Goal: Information Seeking & Learning: Learn about a topic

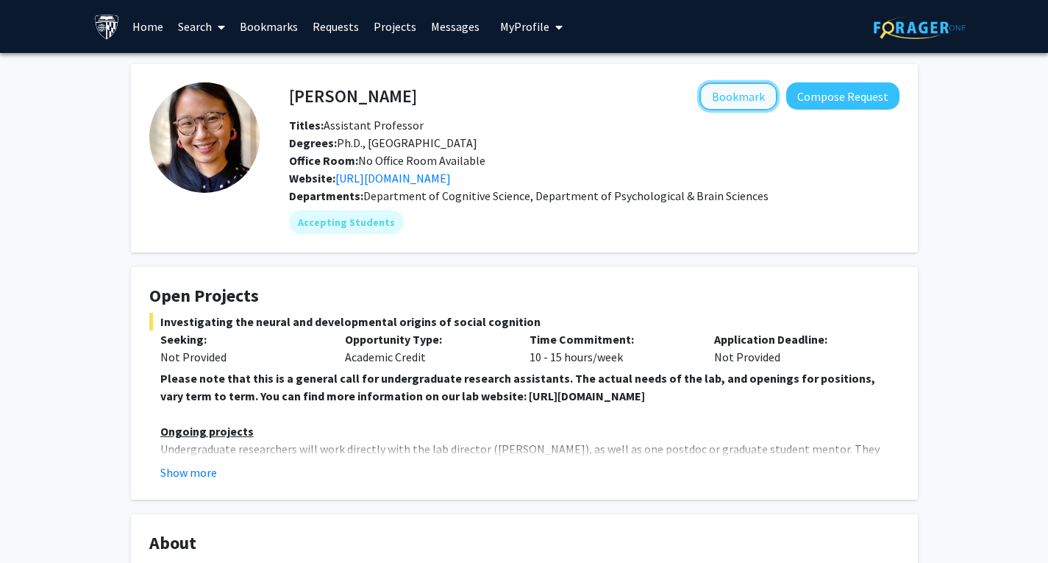
click at [739, 90] on button "Bookmark" at bounding box center [739, 96] width 78 height 28
click at [148, 18] on link "Home" at bounding box center [148, 26] width 46 height 51
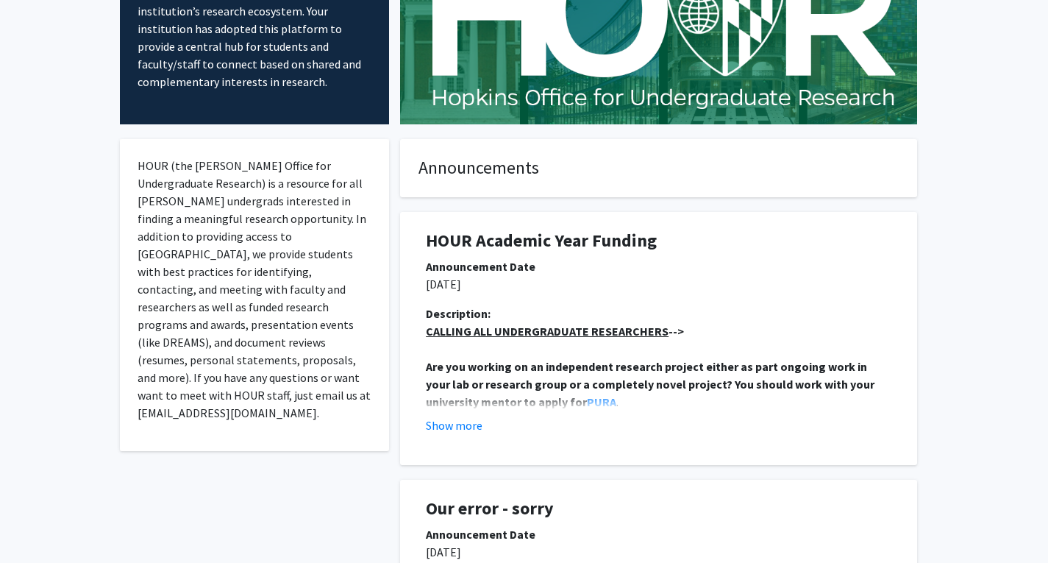
scroll to position [221, 0]
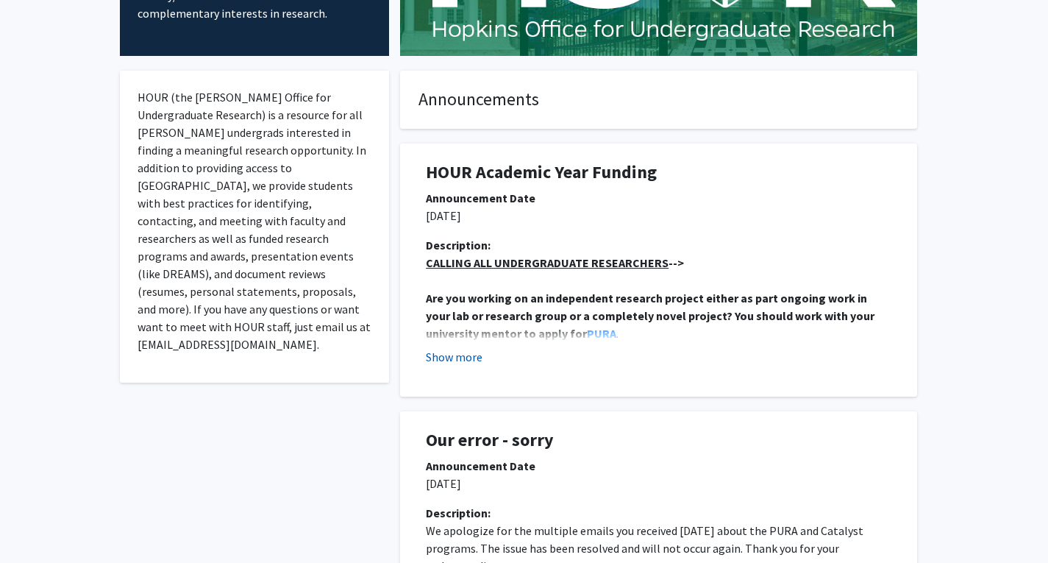
click at [475, 356] on button "Show more" at bounding box center [454, 357] width 57 height 18
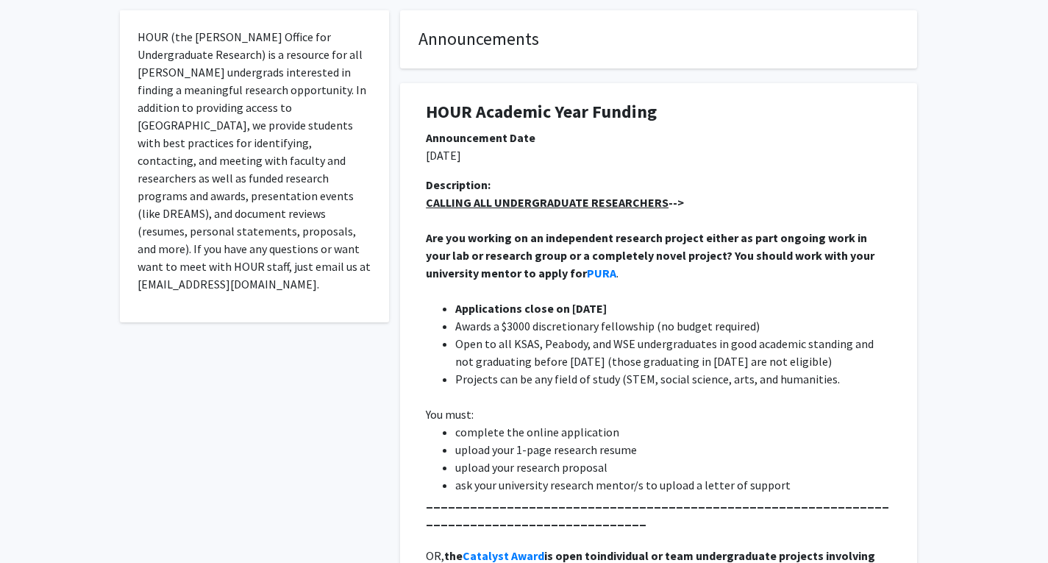
scroll to position [294, 0]
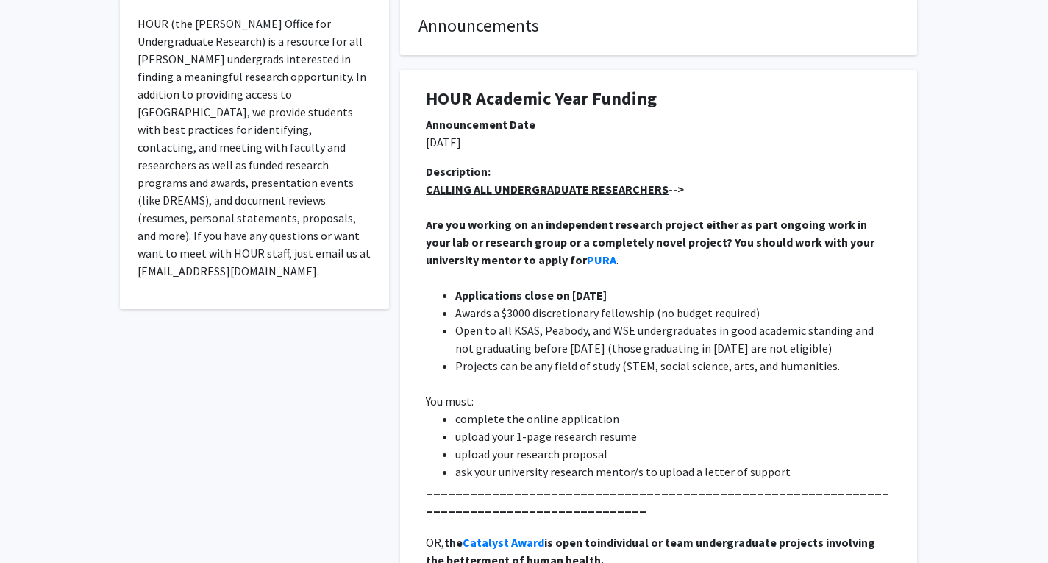
click at [667, 319] on li "Awards a $3000 discretionary fellowship (no budget required)" at bounding box center [673, 313] width 436 height 18
click at [667, 318] on li "Awards a $3000 discretionary fellowship (no budget required)" at bounding box center [673, 313] width 436 height 18
click at [639, 310] on li "Awards a $3000 discretionary fellowship (no budget required)" at bounding box center [673, 313] width 436 height 18
click at [696, 293] on li "Applications close on [DATE]" at bounding box center [673, 295] width 436 height 18
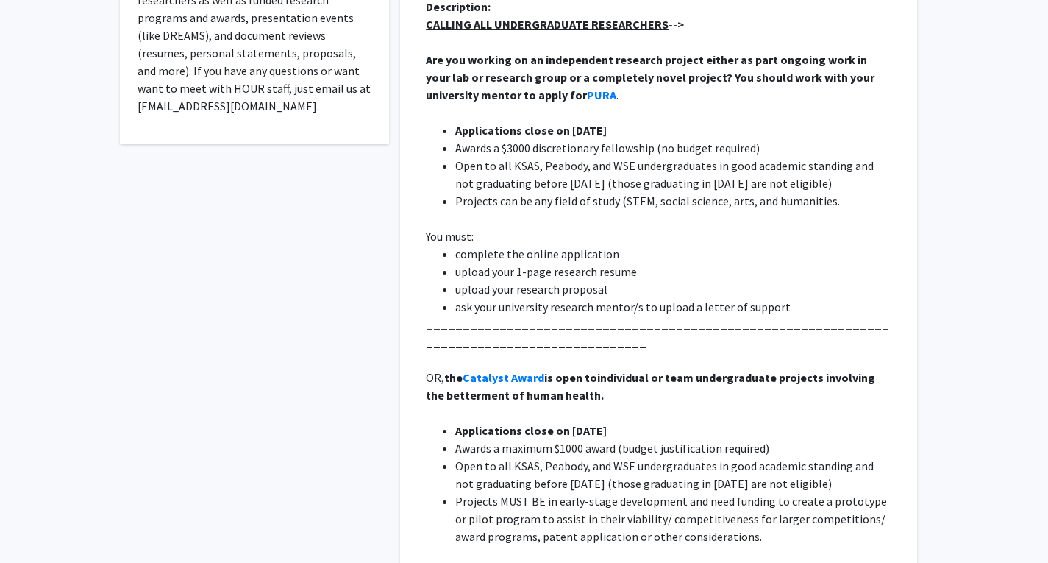
scroll to position [515, 0]
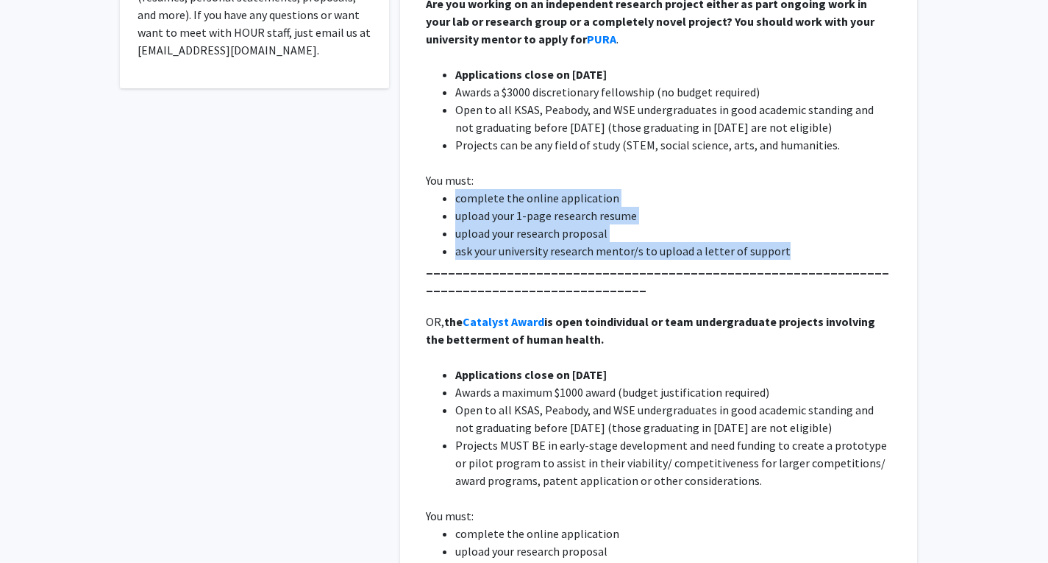
drag, startPoint x: 758, startPoint y: 251, endPoint x: 441, endPoint y: 198, distance: 321.5
click at [441, 198] on ul "complete the online application upload your 1-page research resume upload your …" at bounding box center [659, 224] width 466 height 71
drag, startPoint x: 441, startPoint y: 198, endPoint x: 820, endPoint y: 244, distance: 381.7
click at [820, 244] on ul "complete the online application upload your 1-page research resume upload your …" at bounding box center [659, 224] width 466 height 71
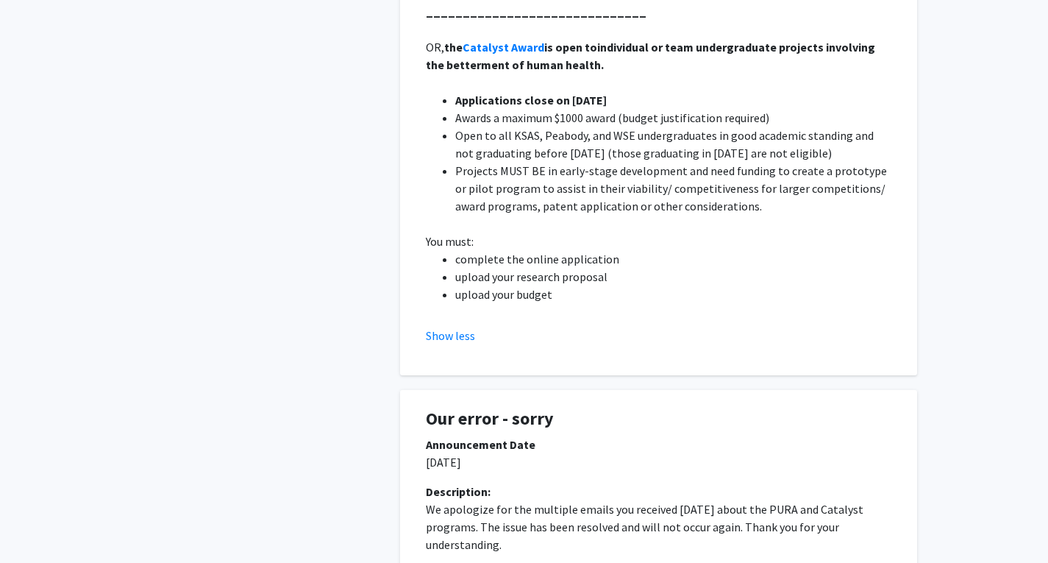
scroll to position [736, 0]
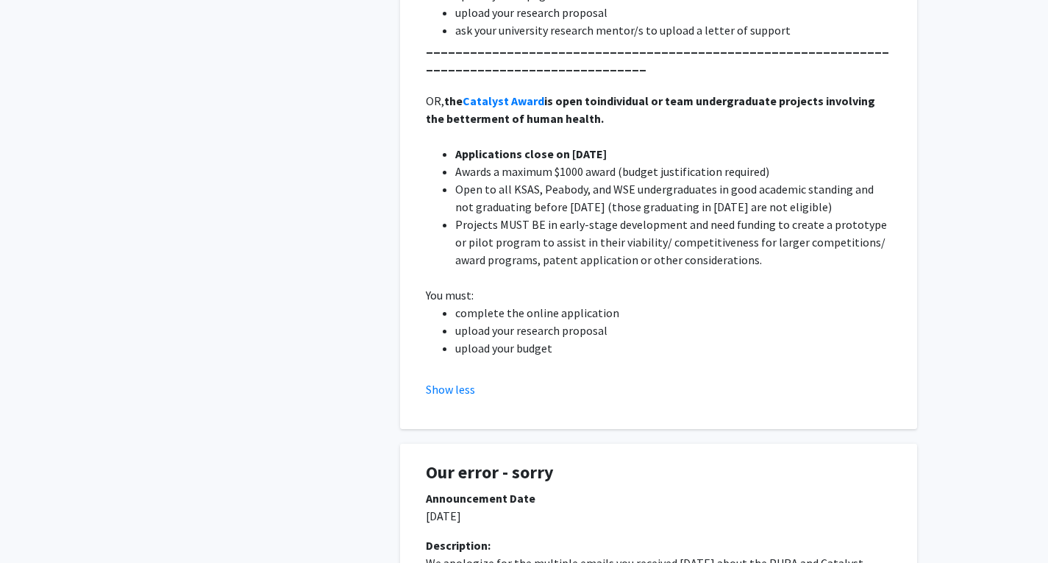
click at [731, 244] on span "Projects MUST BE in early-stage development and need funding to create a protot…" at bounding box center [672, 242] width 434 height 50
click at [596, 244] on span "Projects MUST BE in early-stage development and need funding to create a protot…" at bounding box center [672, 242] width 434 height 50
click at [670, 224] on span "Projects MUST BE in early-stage development and need funding to create a protot…" at bounding box center [672, 242] width 434 height 50
click at [672, 214] on li "Open to all KSAS, Peabody, and WSE undergraduates in good academic standing and…" at bounding box center [673, 197] width 436 height 35
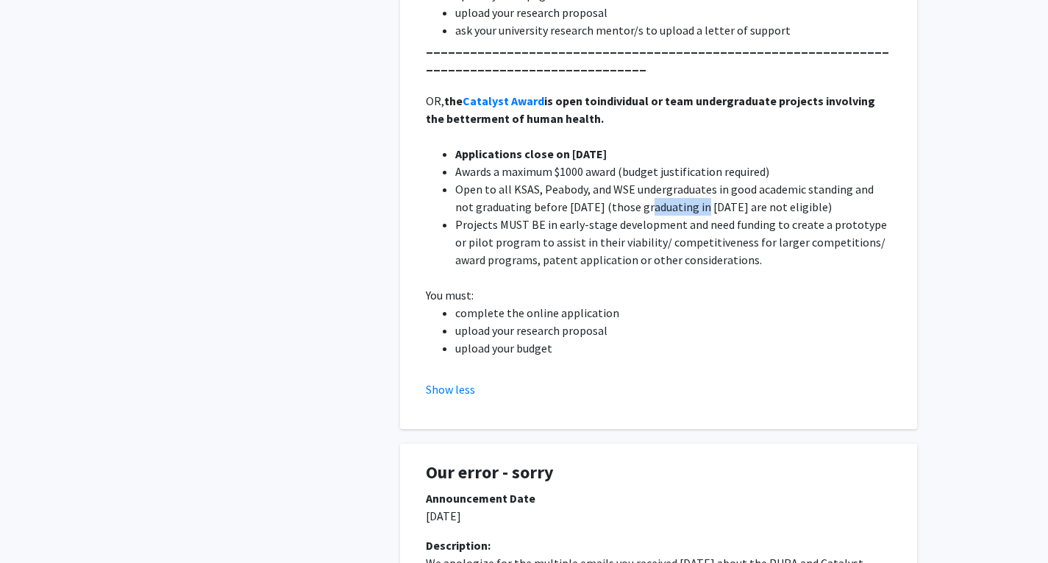
click at [672, 214] on li "Open to all KSAS, Peabody, and WSE undergraduates in good academic standing and…" at bounding box center [673, 197] width 436 height 35
click at [669, 238] on span "Projects MUST BE in early-stage development and need funding to create a protot…" at bounding box center [672, 242] width 434 height 50
click at [666, 222] on span "Projects MUST BE in early-stage development and need funding to create a protot…" at bounding box center [672, 242] width 434 height 50
click at [673, 211] on li "Open to all KSAS, Peabody, and WSE undergraduates in good academic standing and…" at bounding box center [673, 197] width 436 height 35
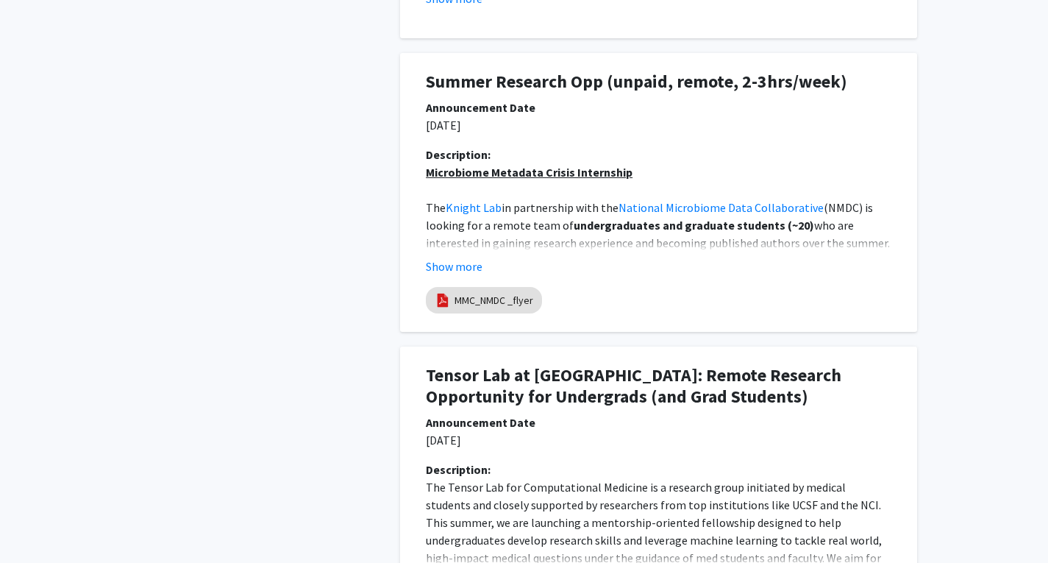
scroll to position [1608, 0]
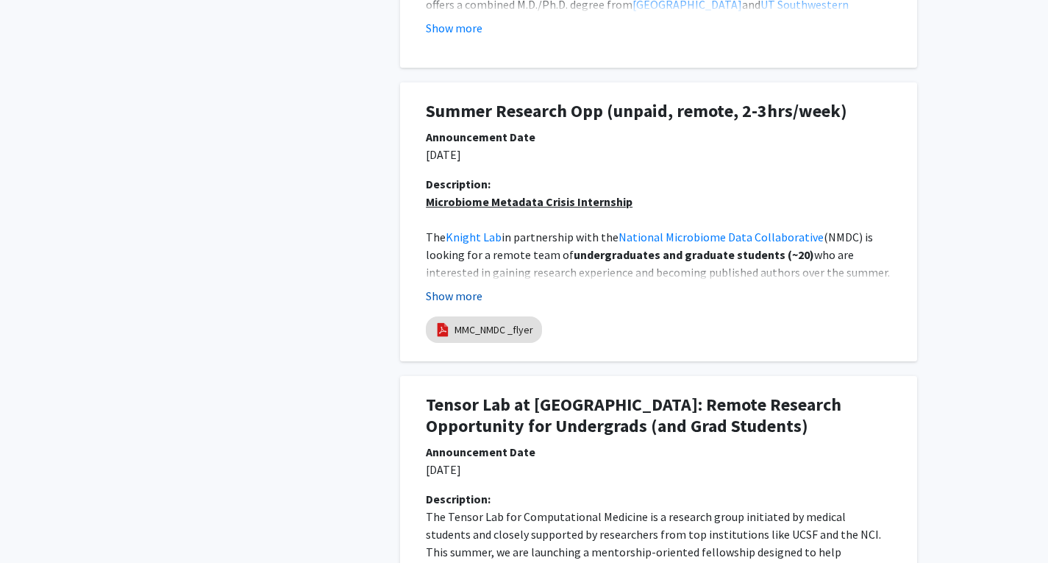
click at [451, 296] on button "Show more" at bounding box center [454, 296] width 57 height 18
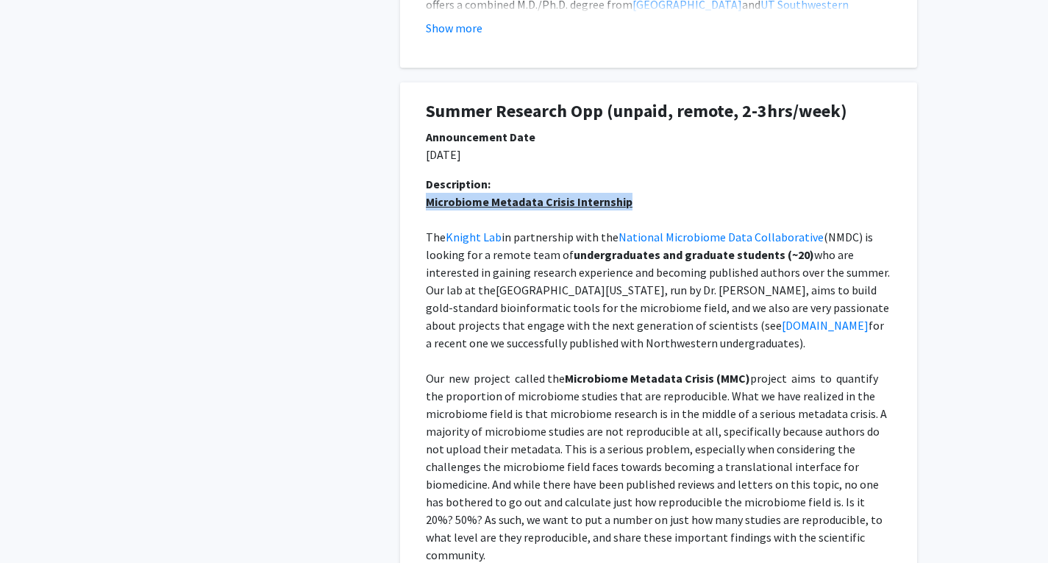
drag, startPoint x: 1036, startPoint y: 238, endPoint x: 1040, endPoint y: 251, distance: 13.0
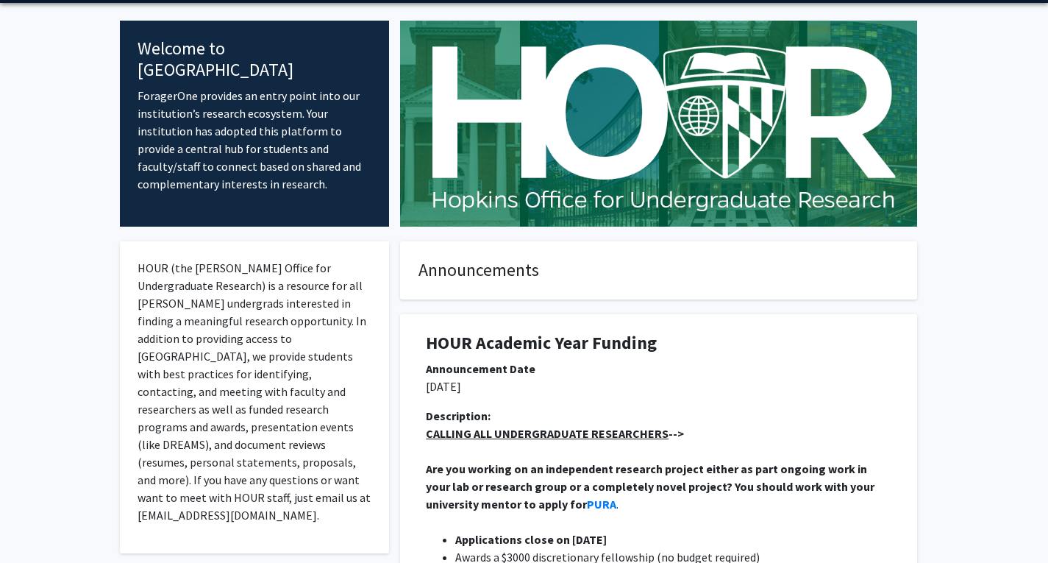
scroll to position [0, 0]
